Goal: Find specific page/section: Find specific page/section

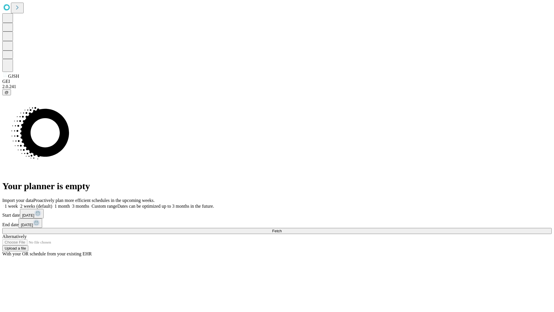
click at [282, 228] on span "Fetch" at bounding box center [277, 230] width 10 height 4
